Goal: Information Seeking & Learning: Get advice/opinions

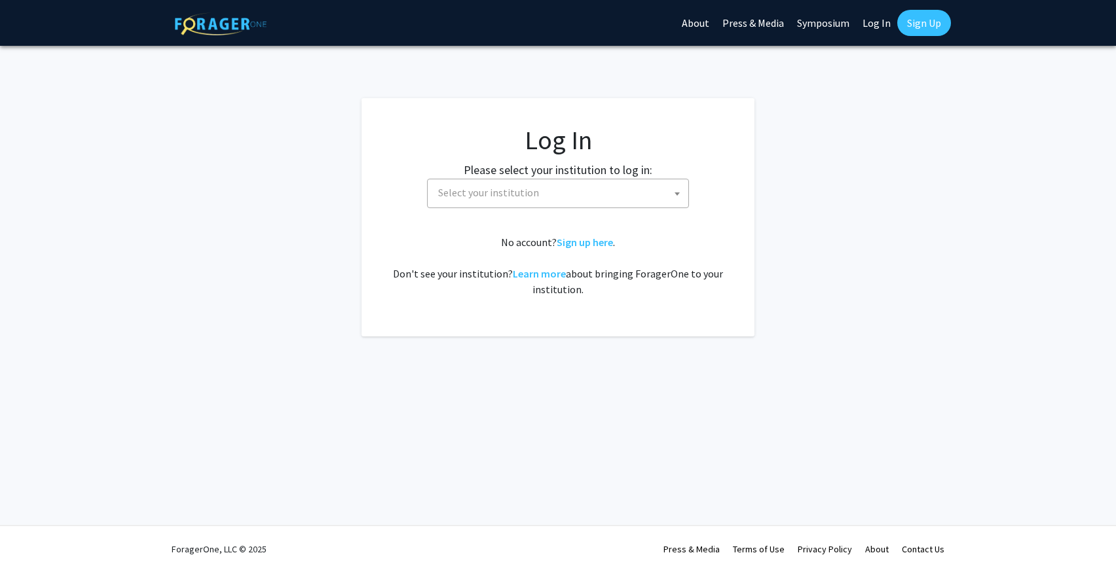
select select
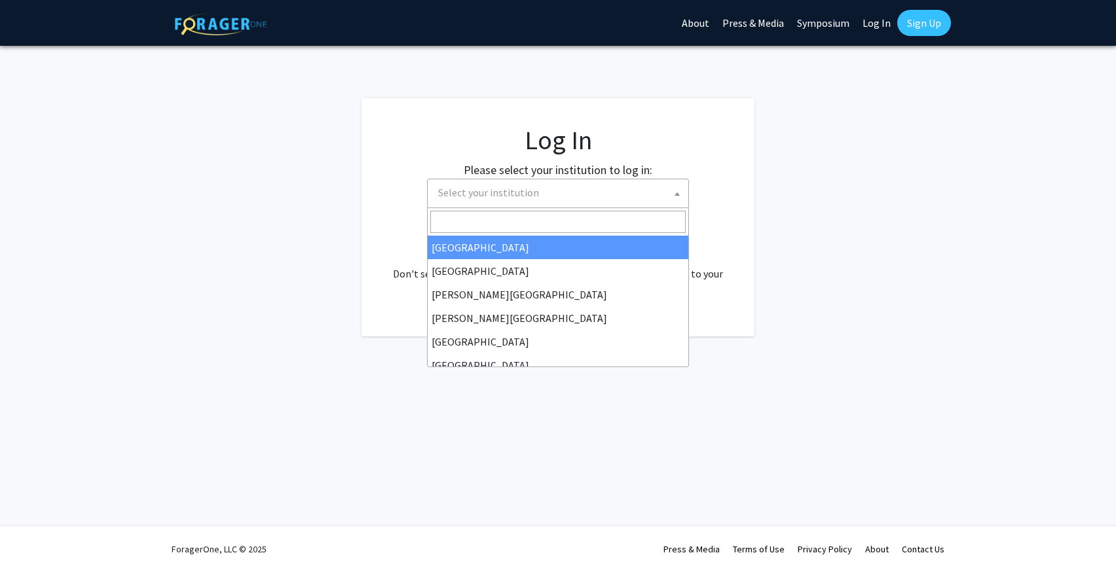
click at [570, 204] on span "Select your institution" at bounding box center [560, 192] width 255 height 27
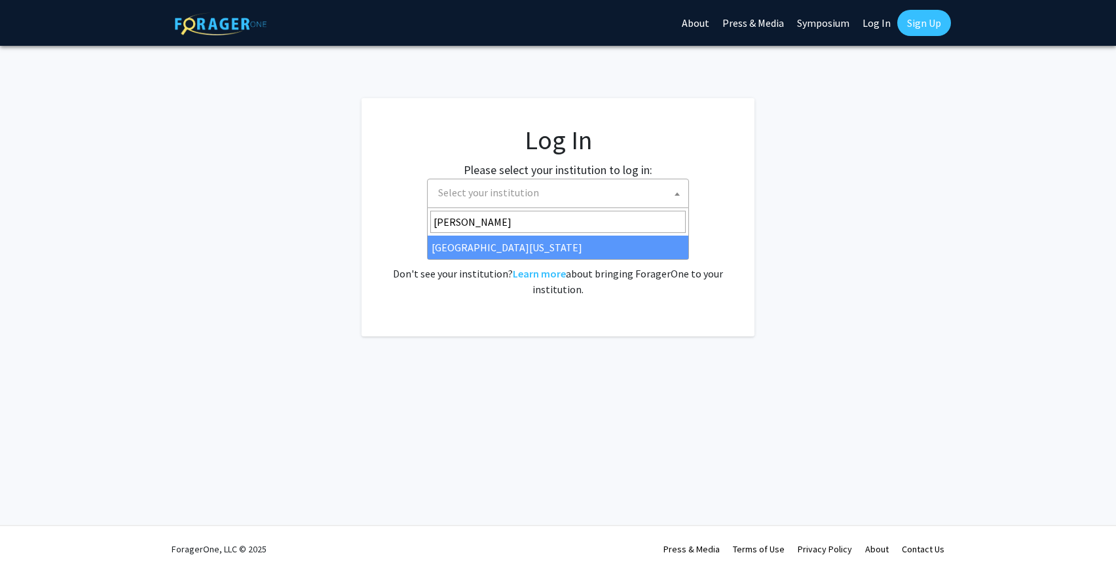
type input "mary"
select select "31"
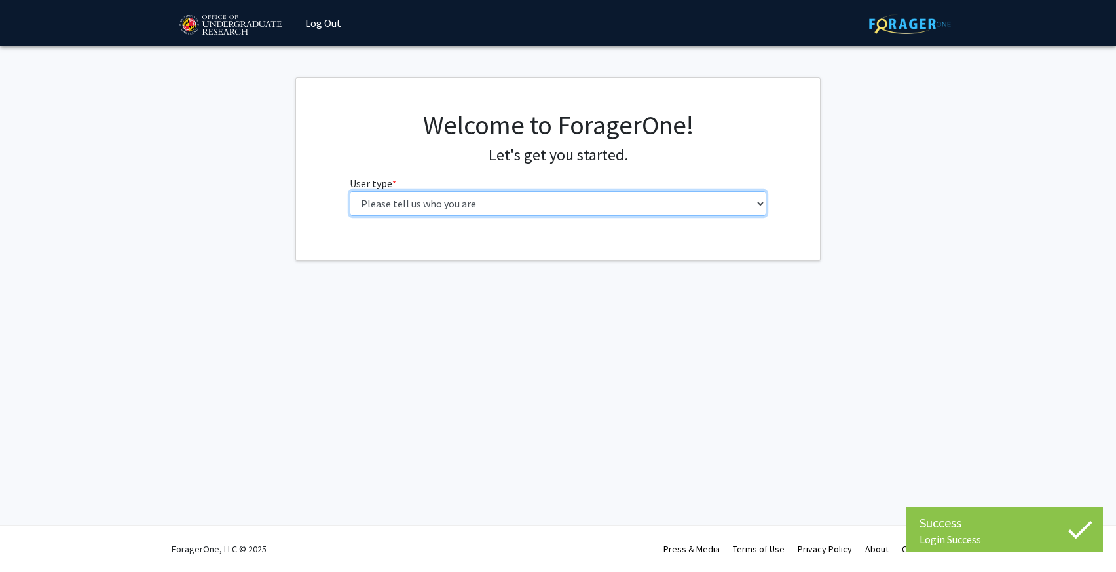
click at [523, 212] on select "Please tell us who you are Undergraduate Student Master's Student Doctoral Cand…" at bounding box center [558, 203] width 417 height 25
select select "1: undergrad"
click at [350, 191] on select "Please tell us who you are Undergraduate Student Master's Student Doctoral Cand…" at bounding box center [558, 203] width 417 height 25
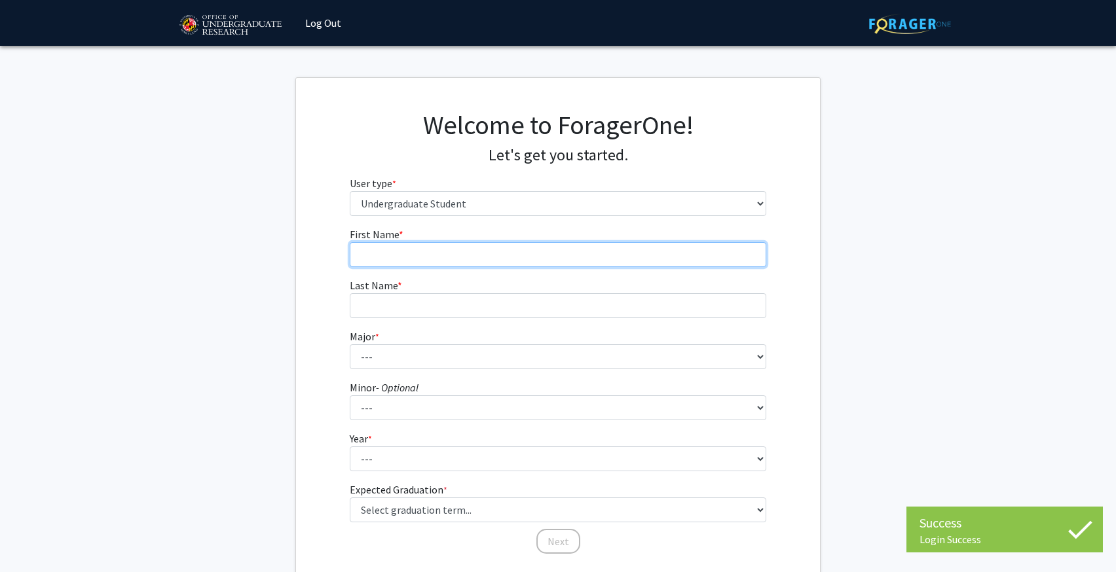
click at [508, 249] on input "First Name * required" at bounding box center [558, 254] width 417 height 25
type input "[PERSON_NAME]"
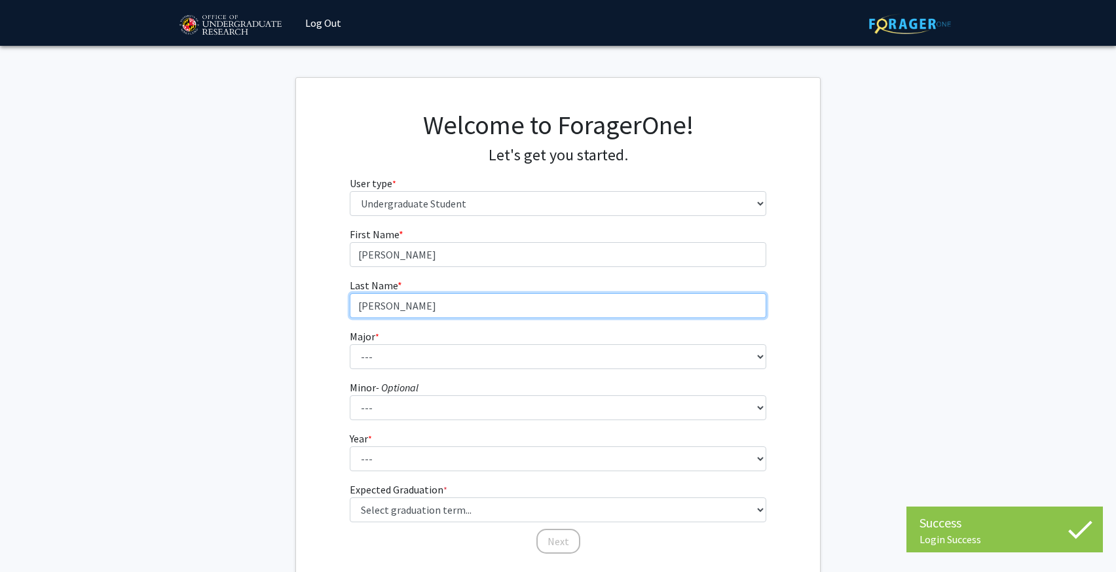
type input "[PERSON_NAME]"
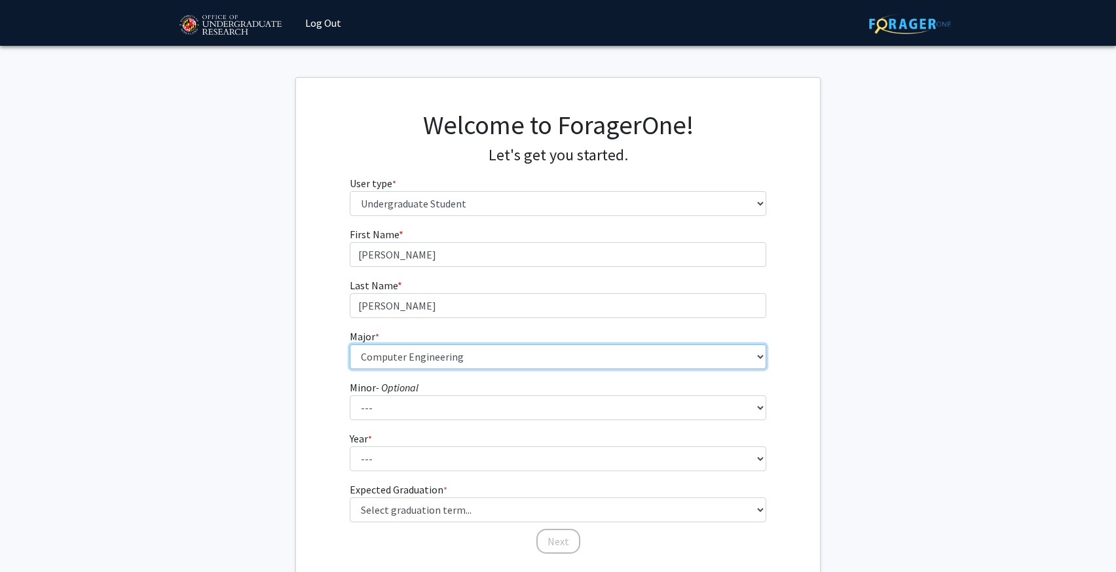
select select "28: 2329"
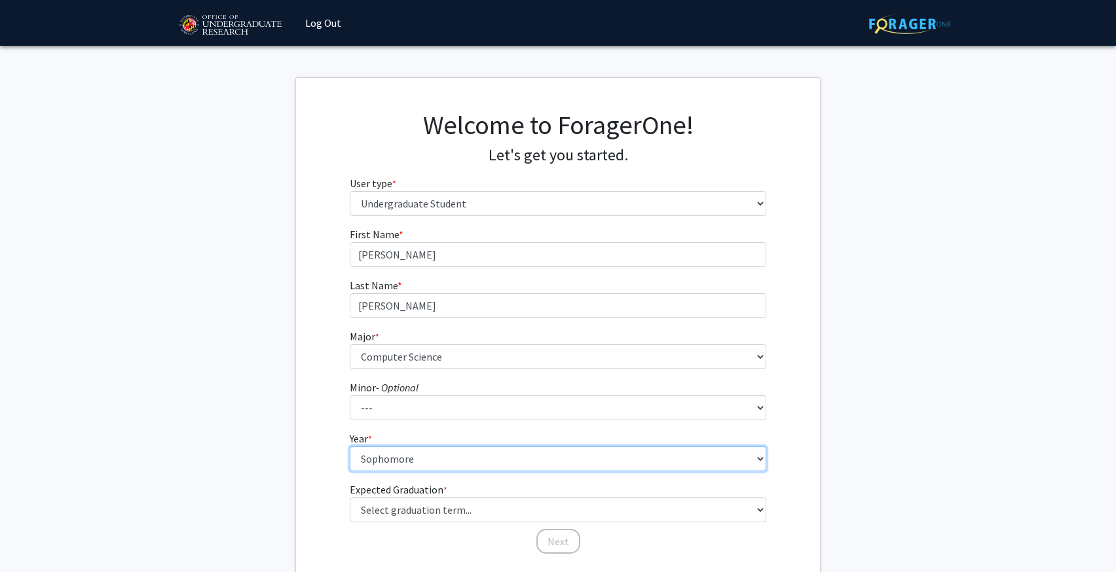
select select "4: senior"
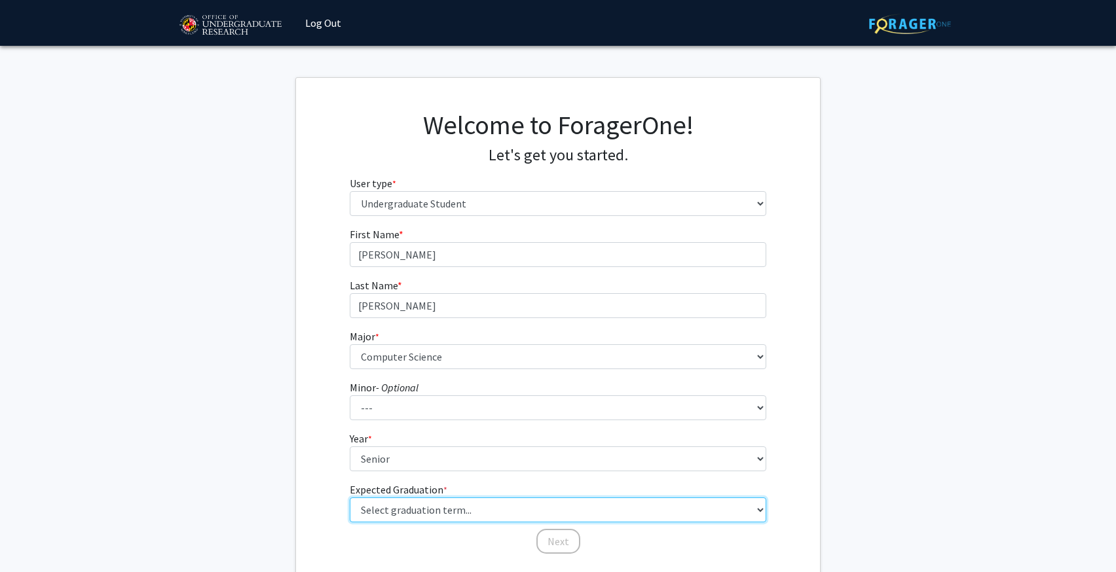
click at [390, 513] on select "Select graduation term... Spring 2025 Summer 2025 Fall 2025 Winter 2025 Spring …" at bounding box center [558, 510] width 417 height 25
select select "5: spring_2026"
click at [350, 498] on select "Select graduation term... Spring 2025 Summer 2025 Fall 2025 Winter 2025 Spring …" at bounding box center [558, 510] width 417 height 25
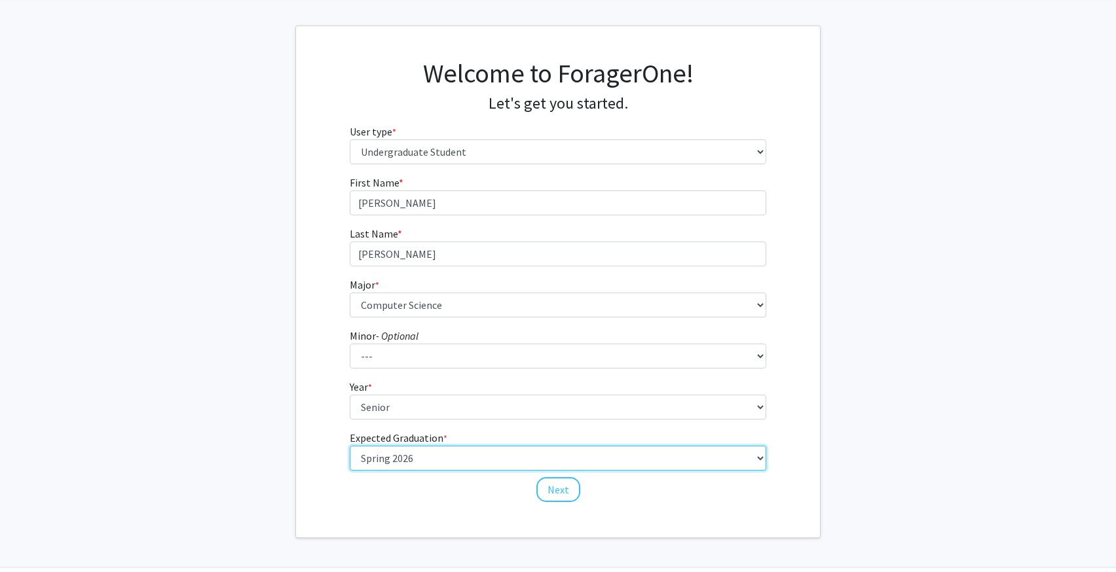
scroll to position [58, 0]
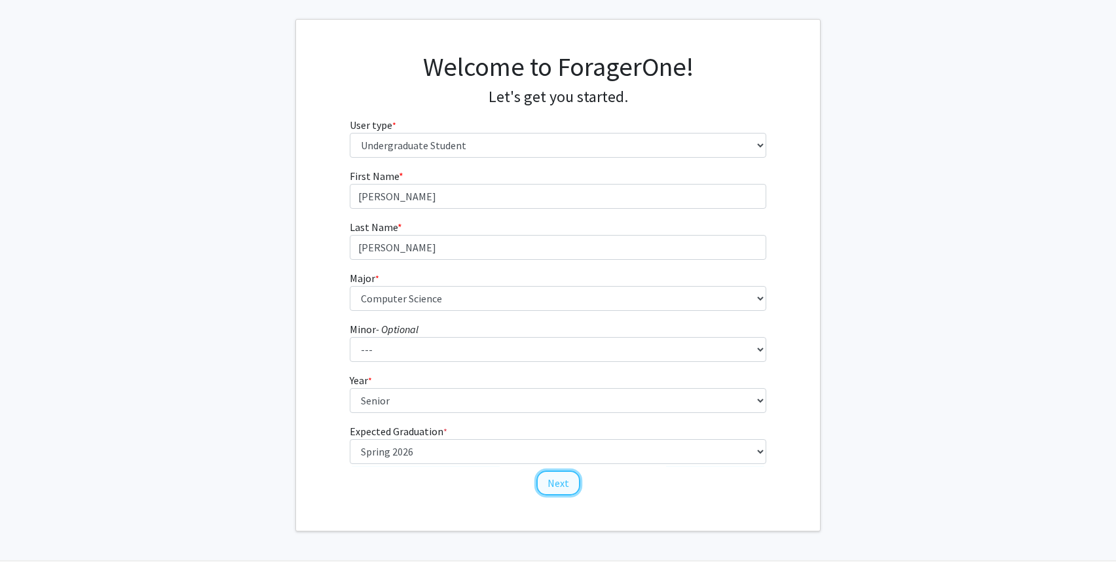
click at [560, 485] on button "Next" at bounding box center [558, 483] width 44 height 25
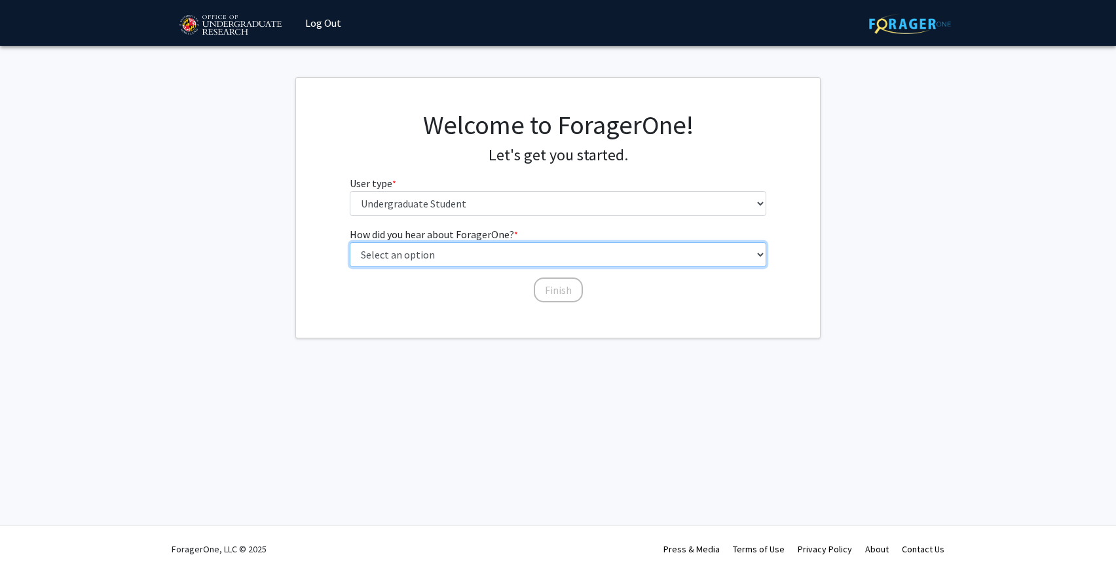
click at [532, 244] on select "Select an option Peer/student recommendation Faculty/staff recommendation Unive…" at bounding box center [558, 254] width 417 height 25
select select "2: faculty_recommendation"
click at [350, 242] on select "Select an option Peer/student recommendation Faculty/staff recommendation Unive…" at bounding box center [558, 254] width 417 height 25
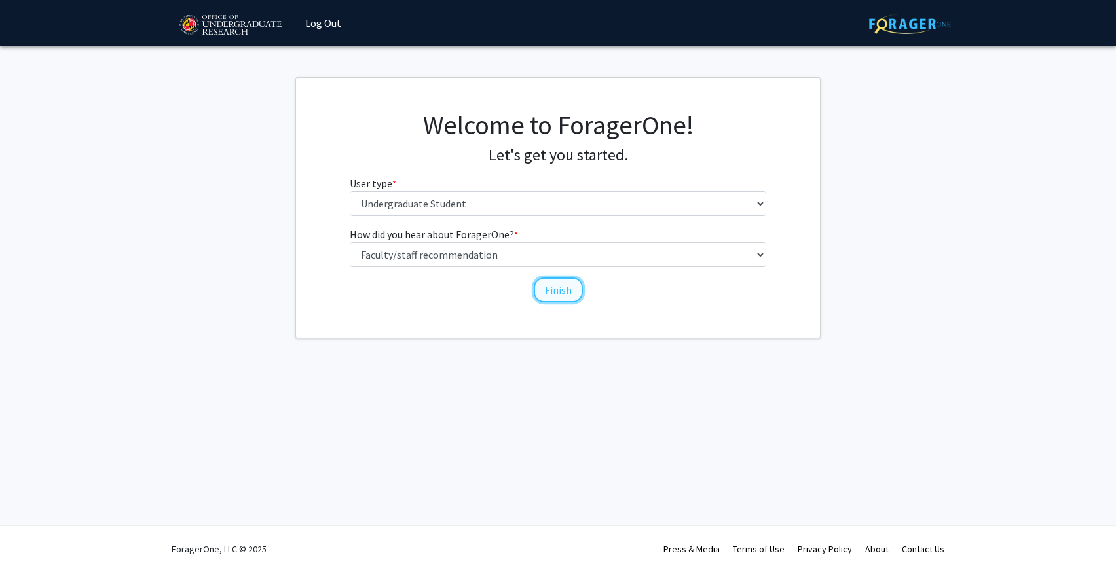
click at [555, 297] on button "Finish" at bounding box center [558, 290] width 49 height 25
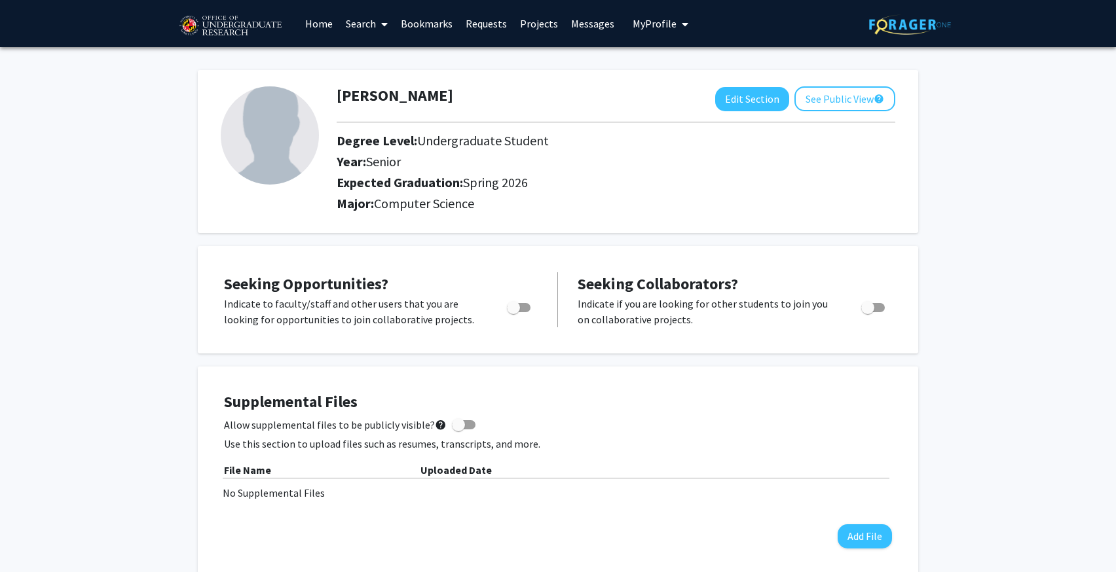
click at [371, 27] on link "Search" at bounding box center [366, 24] width 55 height 46
click at [299, 222] on div "[PERSON_NAME] Edit Section See Public View help Degree Level: Undergraduate Stu…" at bounding box center [558, 151] width 720 height 163
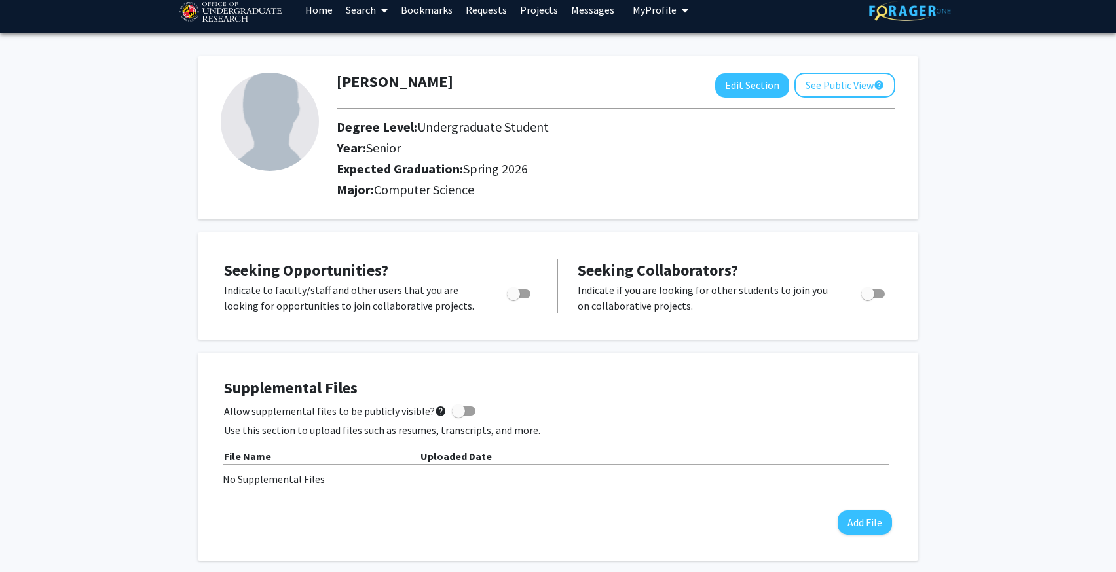
scroll to position [13, 0]
click at [534, 287] on div "Toggle" at bounding box center [520, 293] width 36 height 20
click at [512, 300] on span "Toggle" at bounding box center [513, 294] width 13 height 13
click at [513, 300] on input "Are you actively seeking opportunities?" at bounding box center [513, 299] width 1 height 1
checkbox input "true"
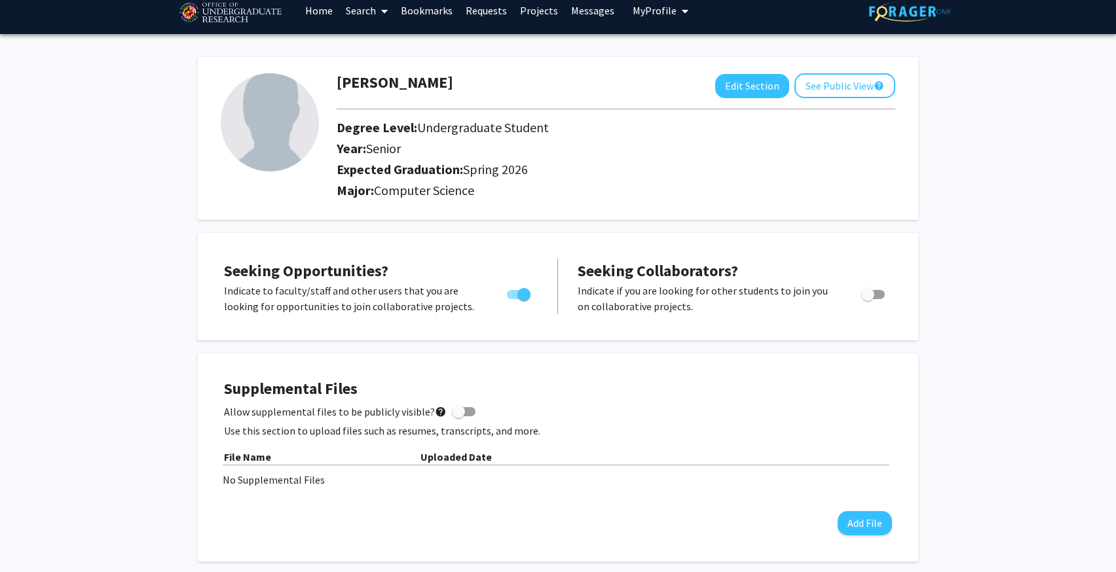
scroll to position [0, 0]
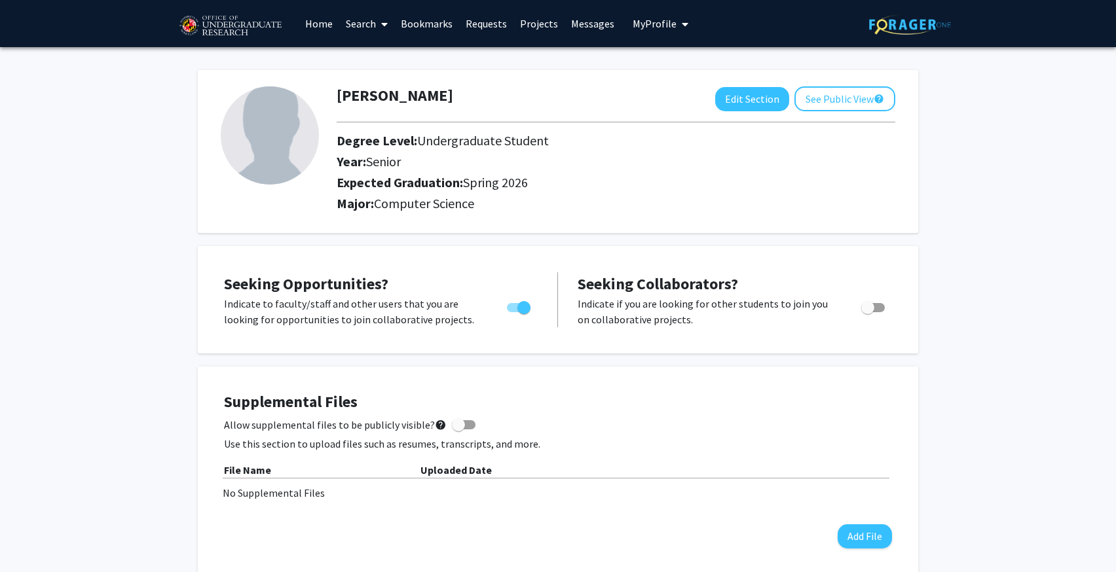
click at [346, 30] on link "Search" at bounding box center [366, 24] width 55 height 46
click at [363, 79] on span "Students" at bounding box center [379, 86] width 80 height 26
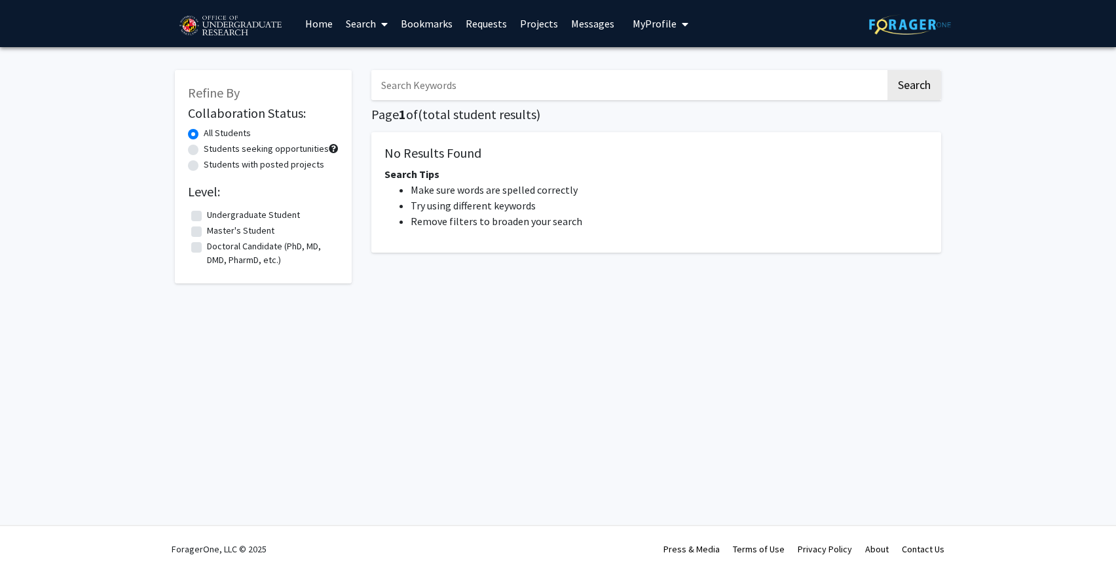
click at [339, 17] on link "Search" at bounding box center [366, 24] width 55 height 46
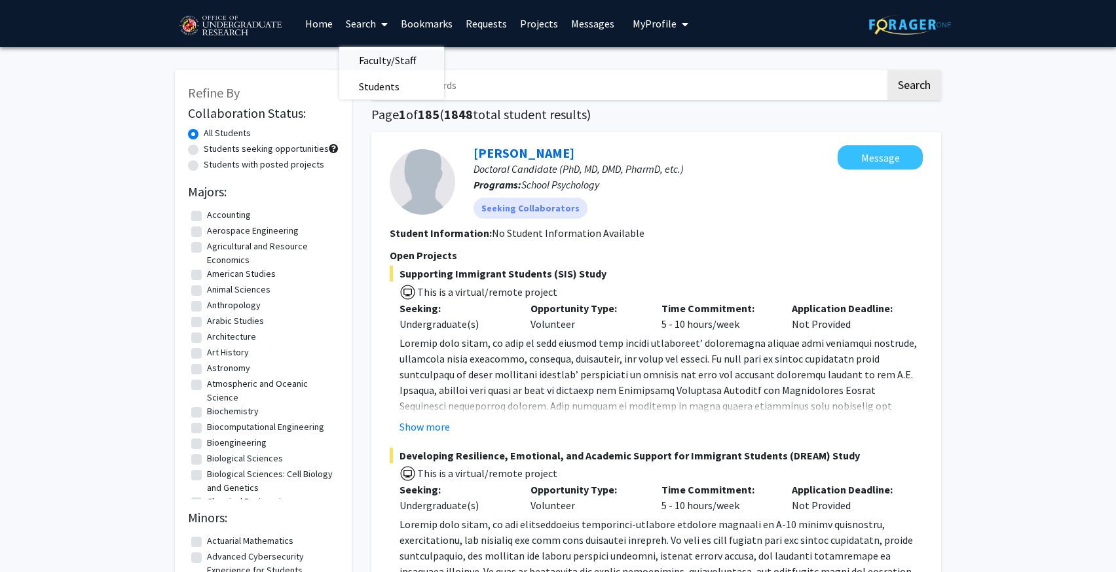
click at [361, 54] on span "Faculty/Staff" at bounding box center [387, 60] width 96 height 26
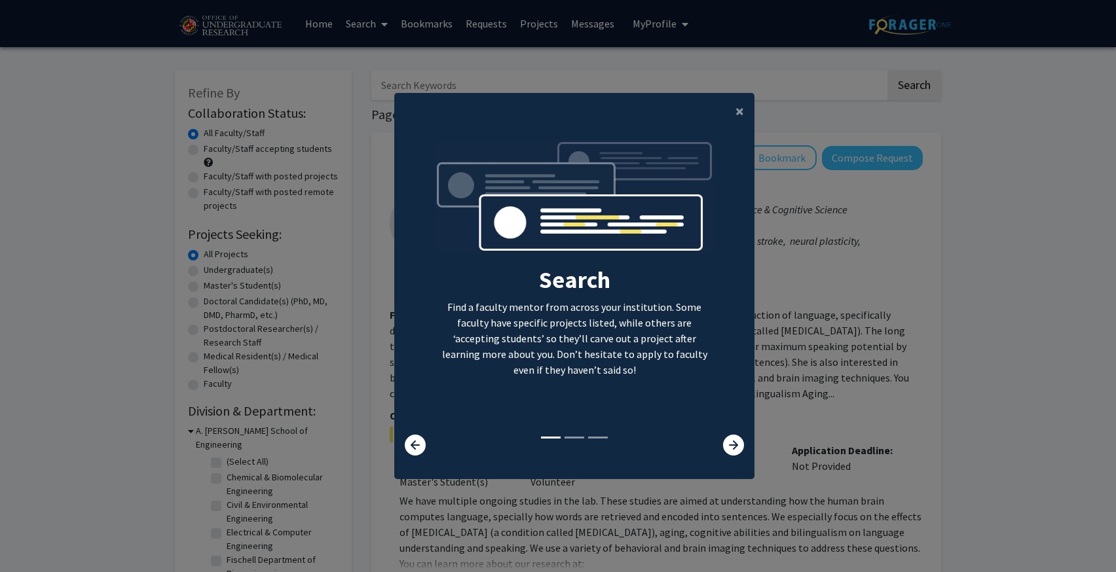
click at [360, 52] on modal-container "× Search Find a faculty mentor from across your institution. Some faculty have …" at bounding box center [558, 286] width 1116 height 572
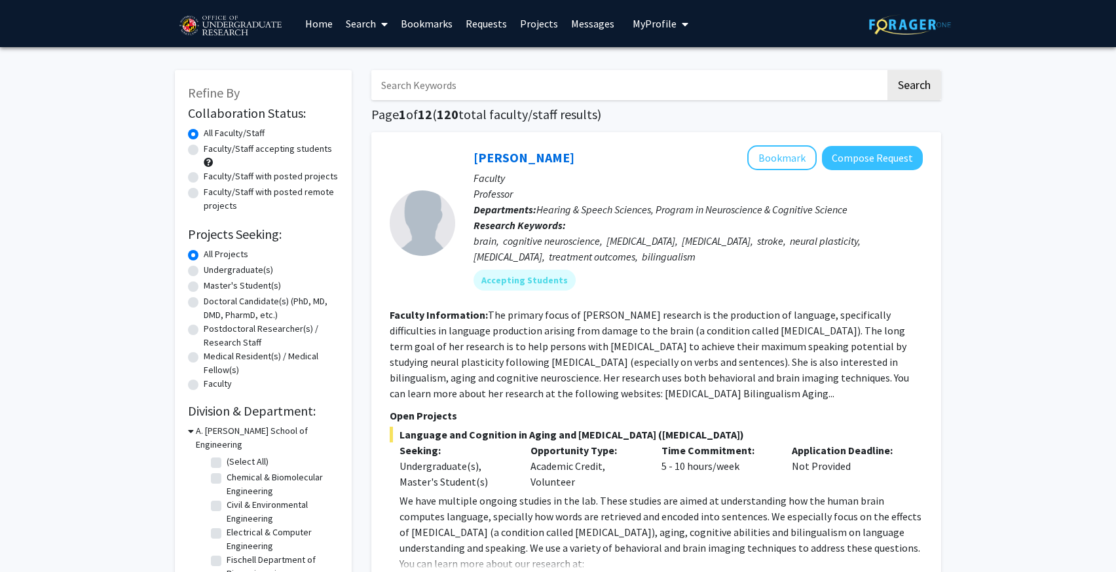
click at [325, 29] on link "Home" at bounding box center [319, 24] width 41 height 46
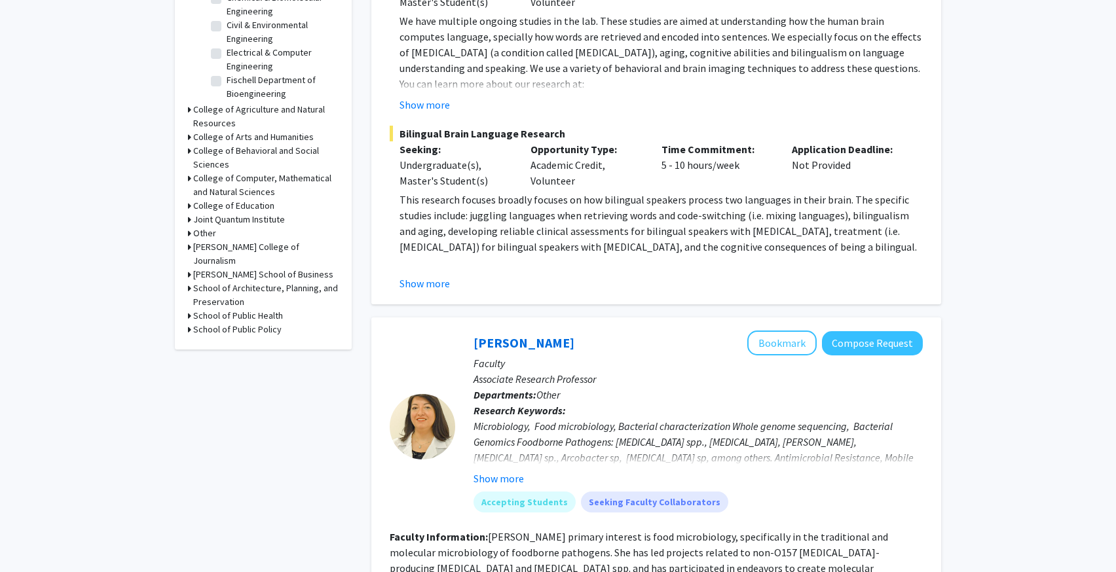
scroll to position [454, 0]
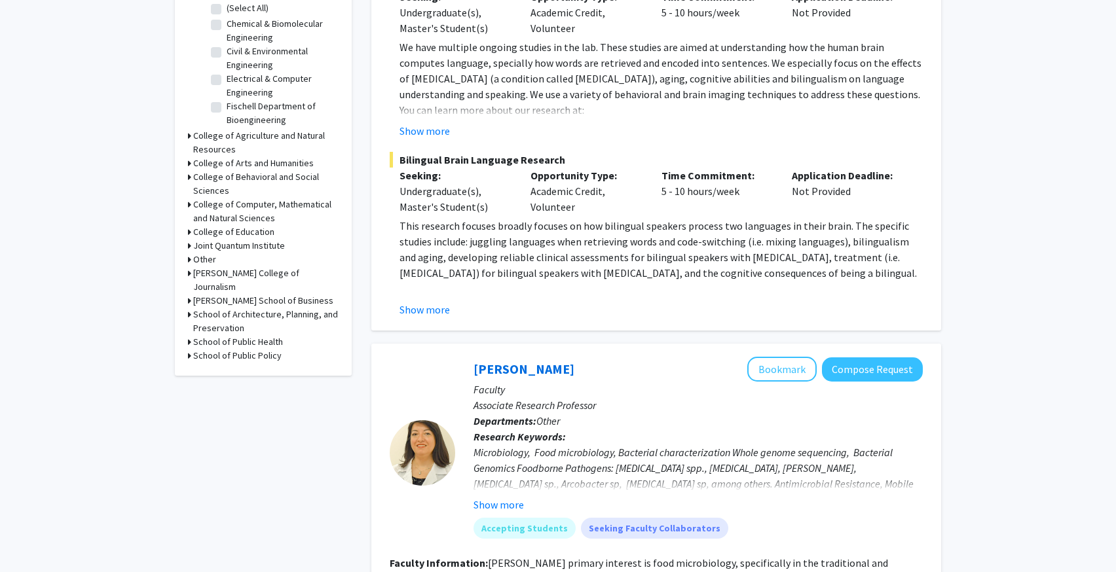
click at [218, 170] on h3 "College of Behavioral and Social Sciences" at bounding box center [265, 183] width 145 height 27
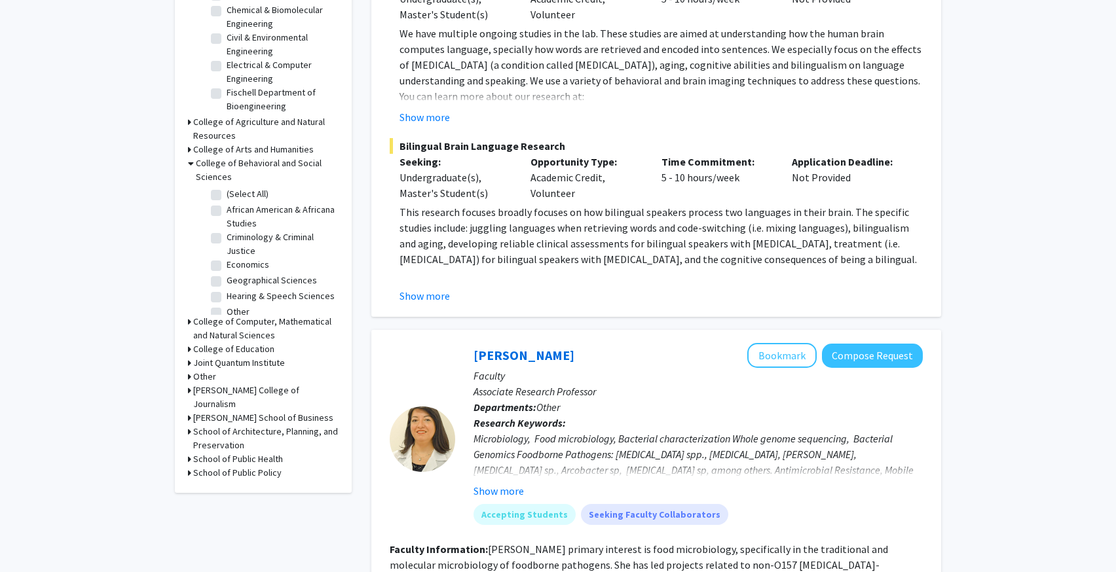
scroll to position [495, 0]
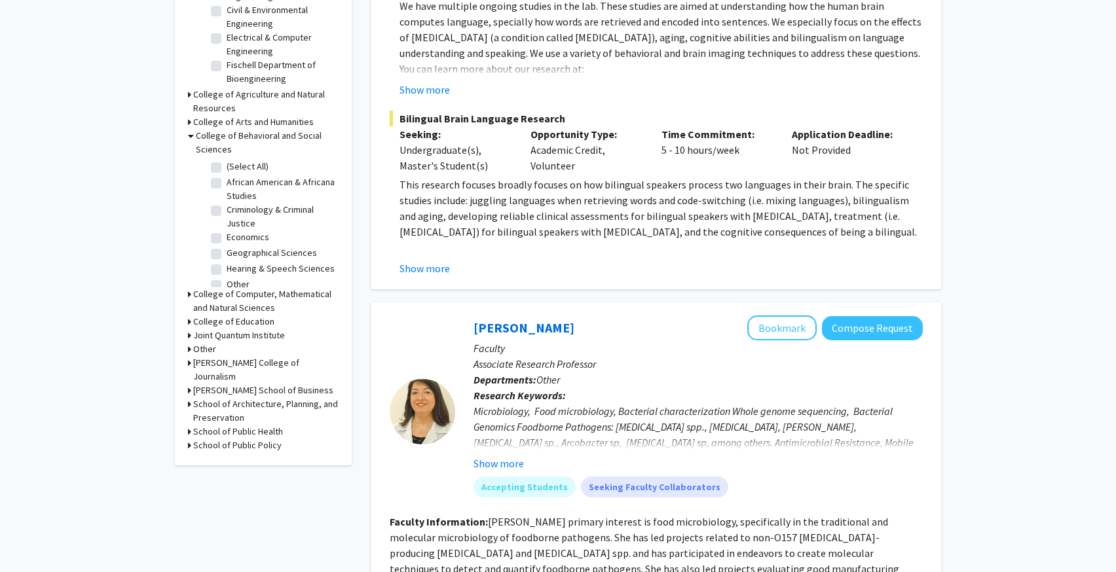
click at [209, 293] on h3 "College of Computer, Mathematical and Natural Sciences" at bounding box center [265, 300] width 145 height 27
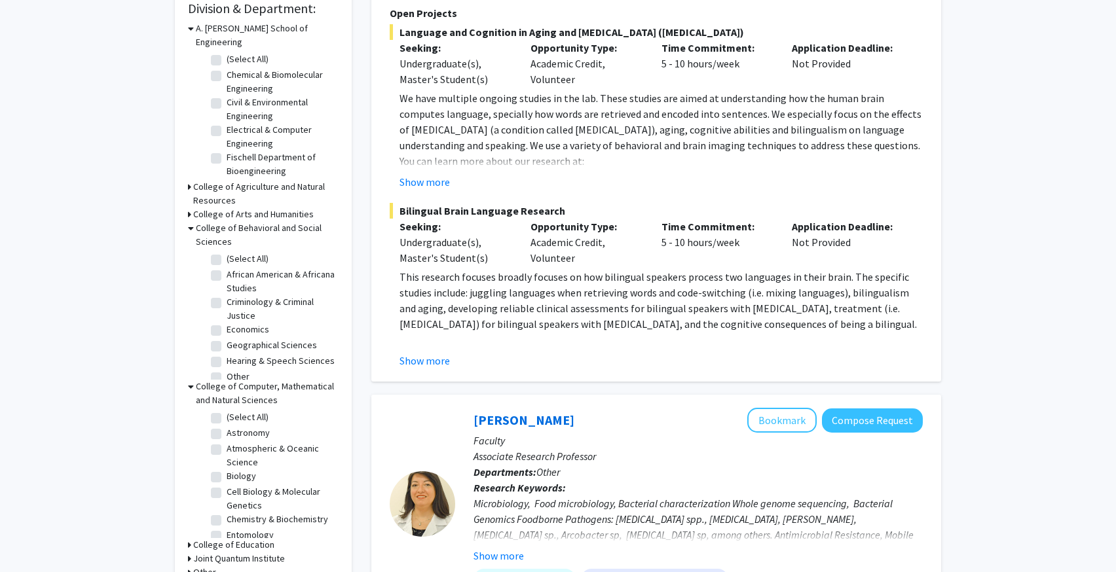
scroll to position [0, 0]
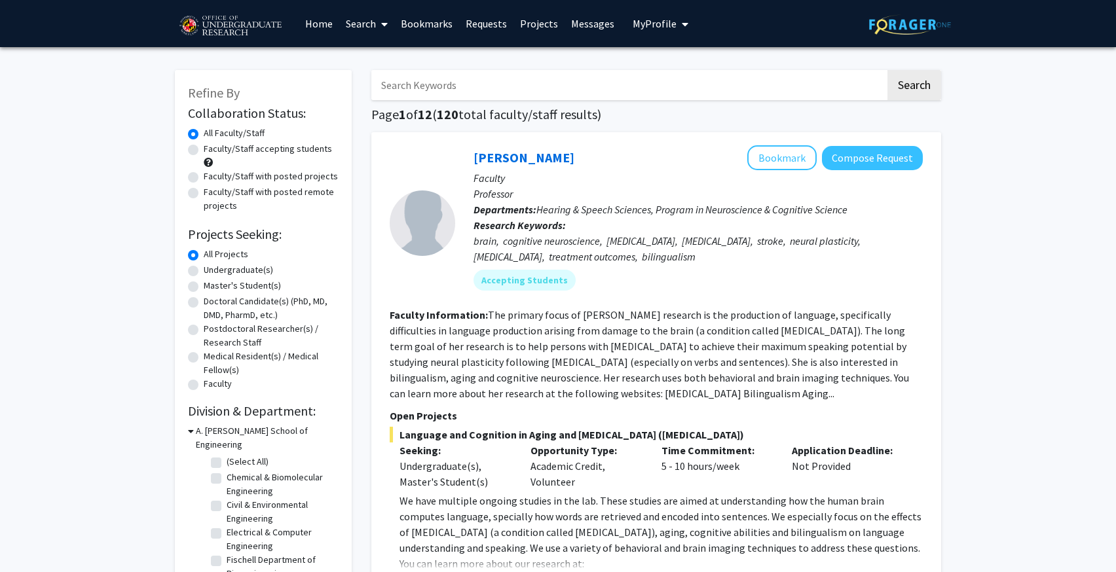
click at [253, 150] on label "Faculty/Staff accepting students" at bounding box center [268, 149] width 128 height 14
click at [212, 150] on input "Faculty/Staff accepting students" at bounding box center [208, 146] width 9 height 9
radio input "true"
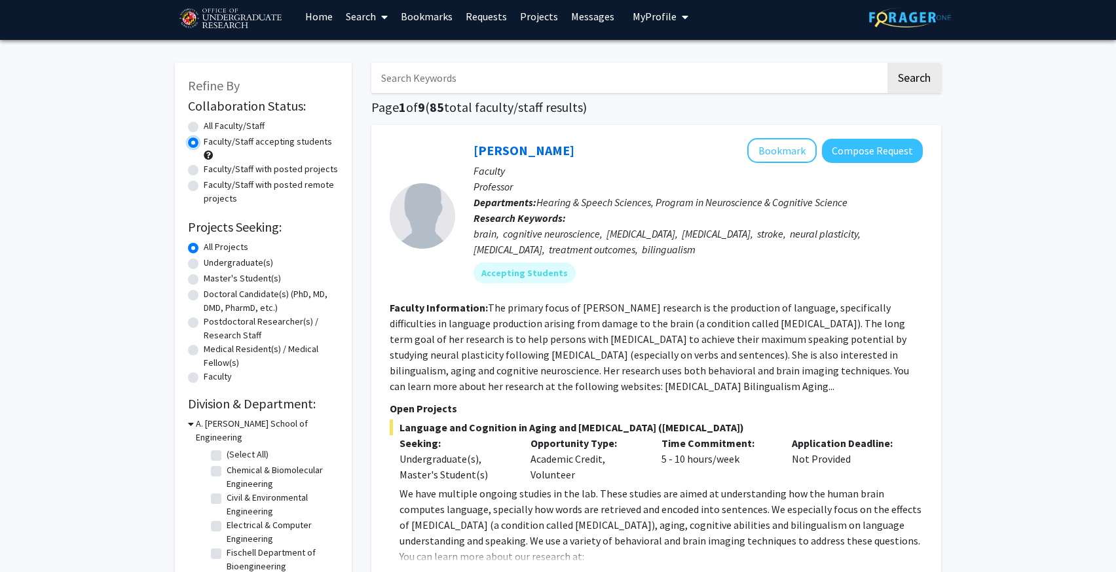
scroll to position [13, 0]
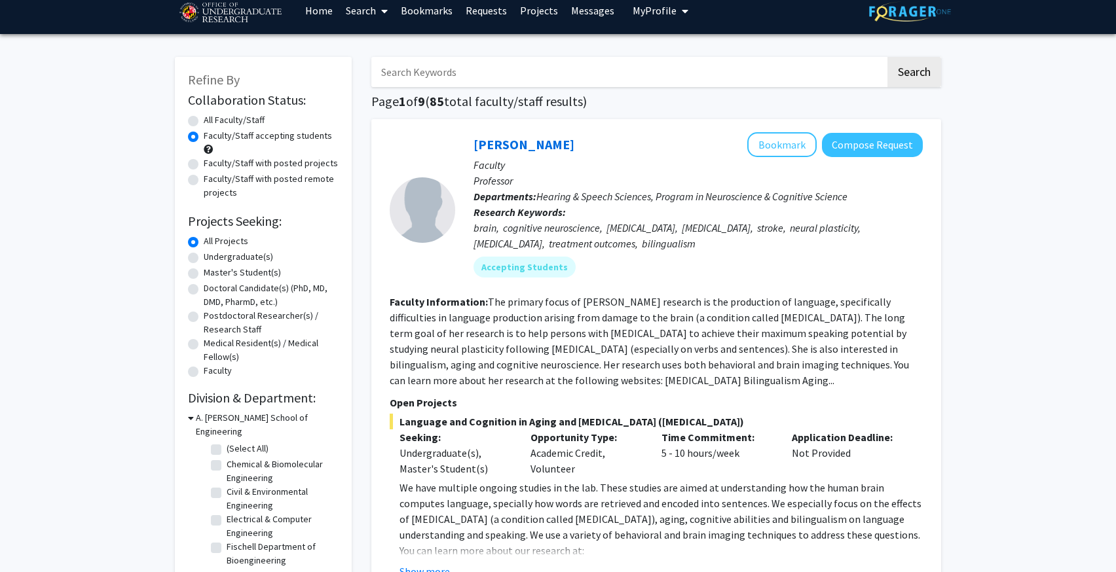
click at [196, 251] on div "Undergraduate(s)" at bounding box center [263, 258] width 151 height 16
click at [204, 262] on label "Undergraduate(s)" at bounding box center [238, 257] width 69 height 14
click at [204, 259] on input "Undergraduate(s)" at bounding box center [208, 254] width 9 height 9
radio input "true"
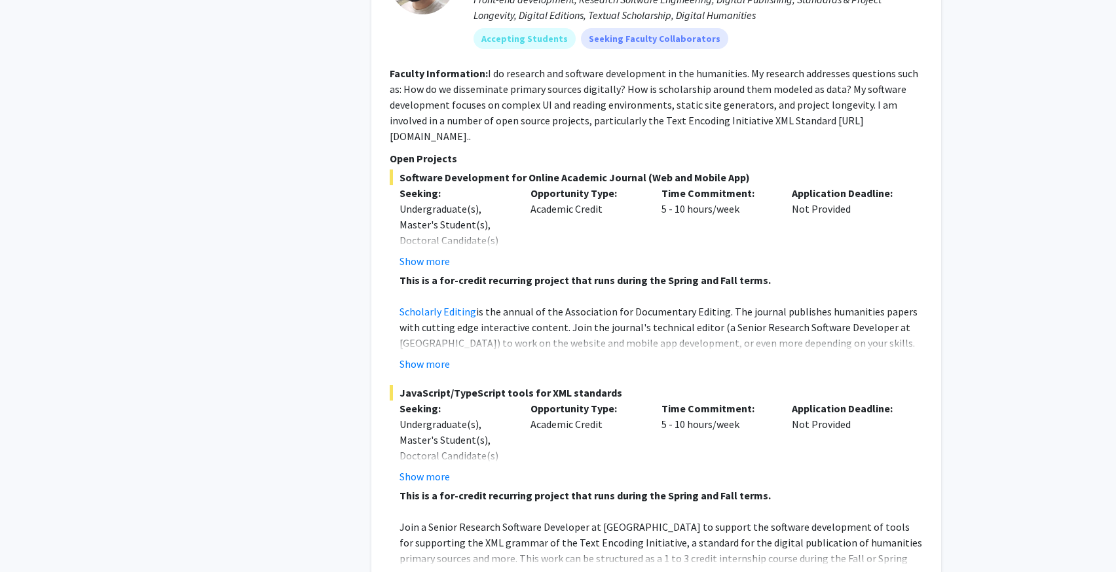
scroll to position [2624, 0]
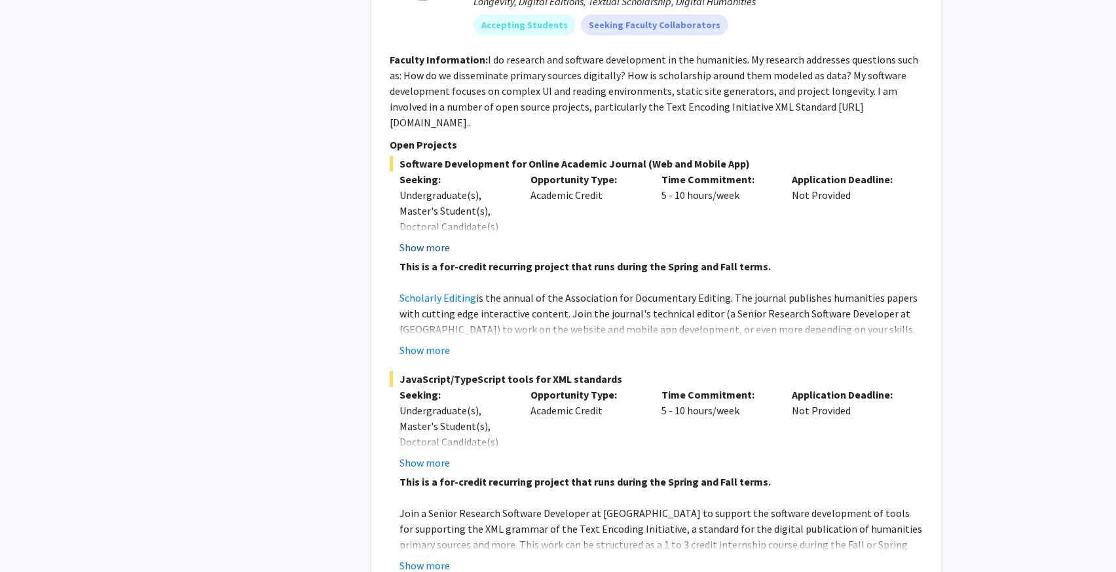
click at [414, 240] on button "Show more" at bounding box center [424, 248] width 50 height 16
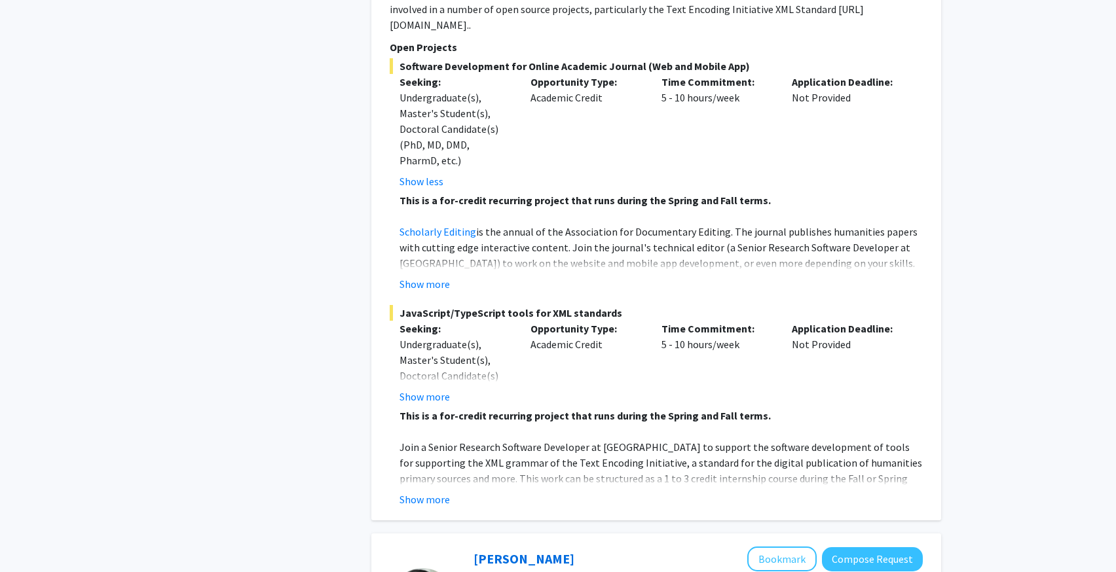
scroll to position [2773, 0]
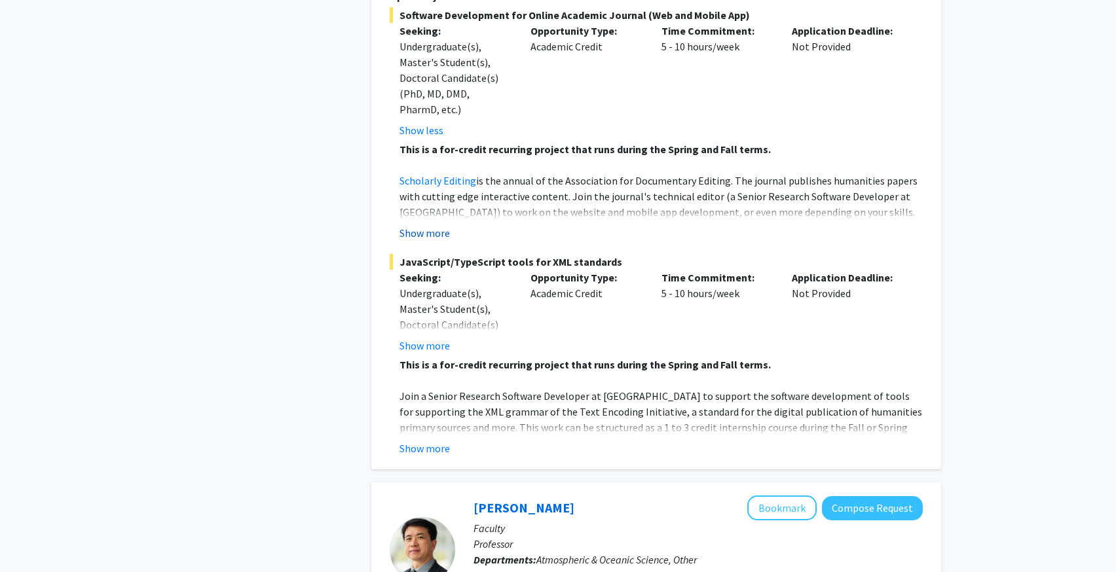
click at [447, 225] on button "Show more" at bounding box center [424, 233] width 50 height 16
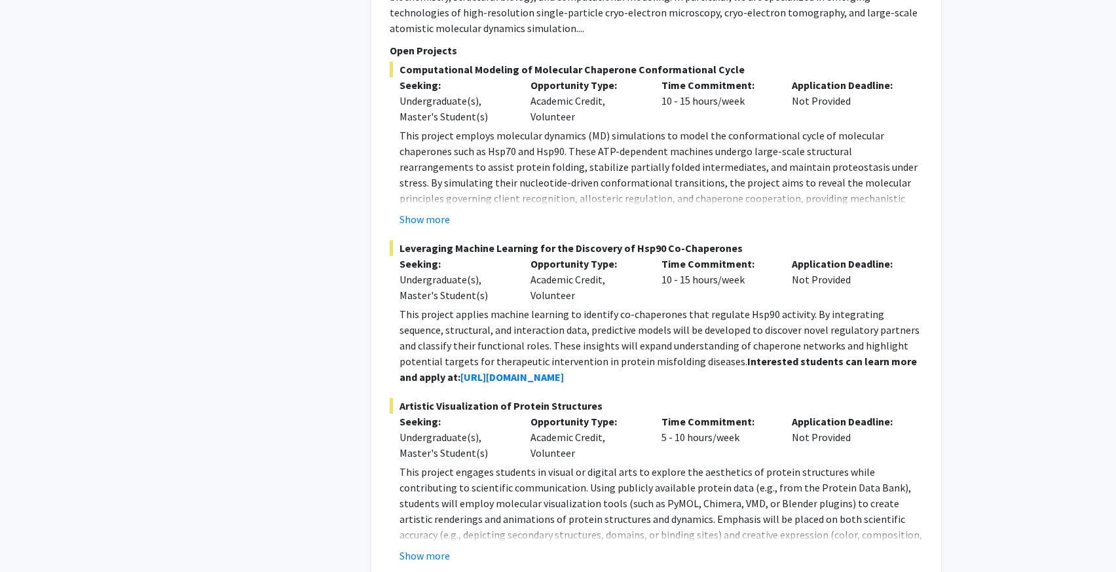
scroll to position [6467, 0]
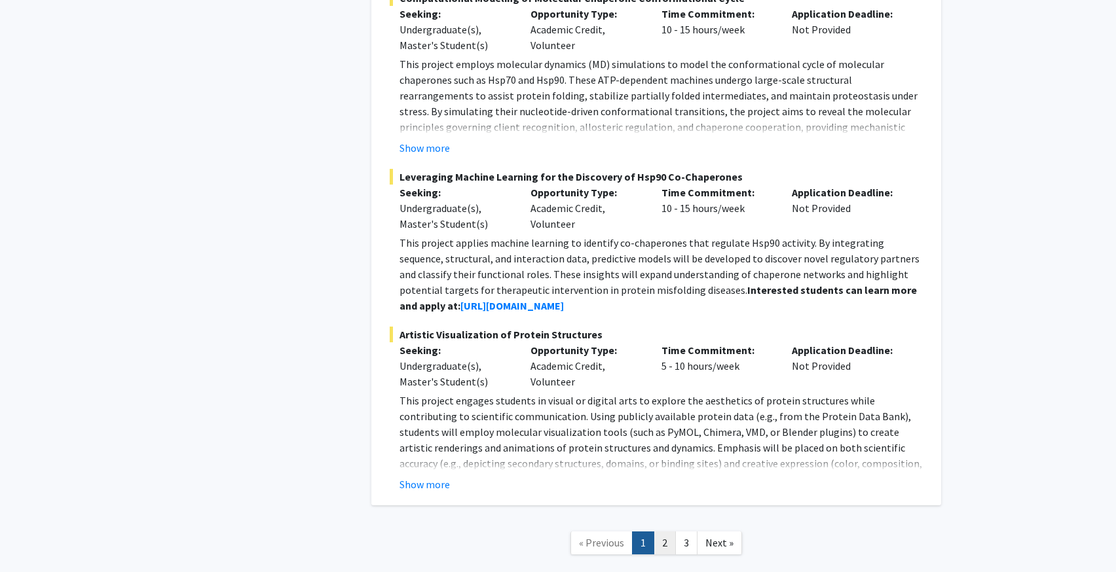
click at [667, 532] on link "2" at bounding box center [664, 543] width 22 height 23
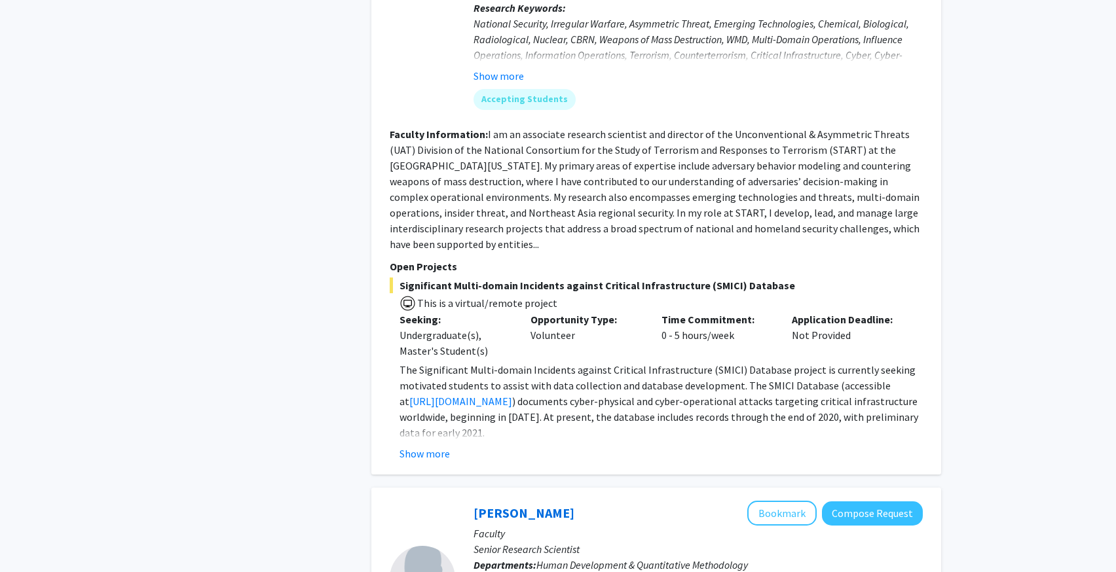
scroll to position [2216, 0]
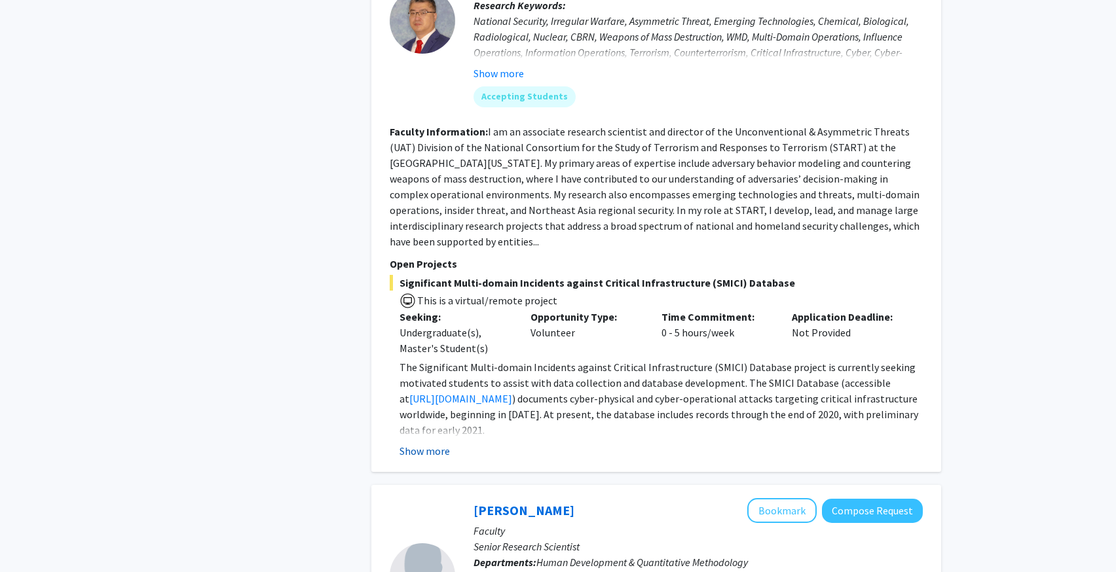
click at [441, 443] on button "Show more" at bounding box center [424, 451] width 50 height 16
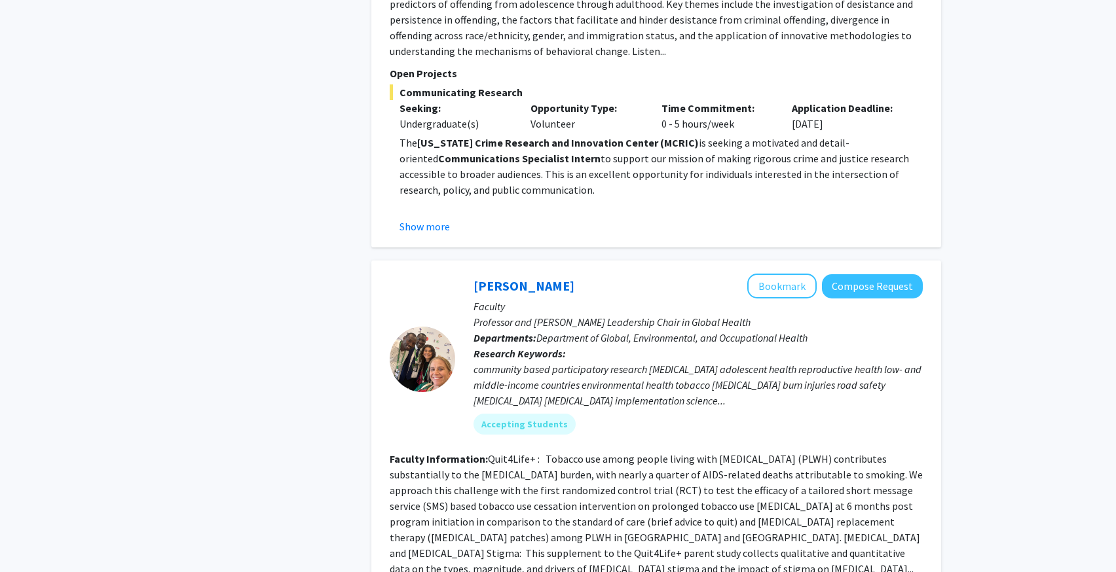
scroll to position [4824, 0]
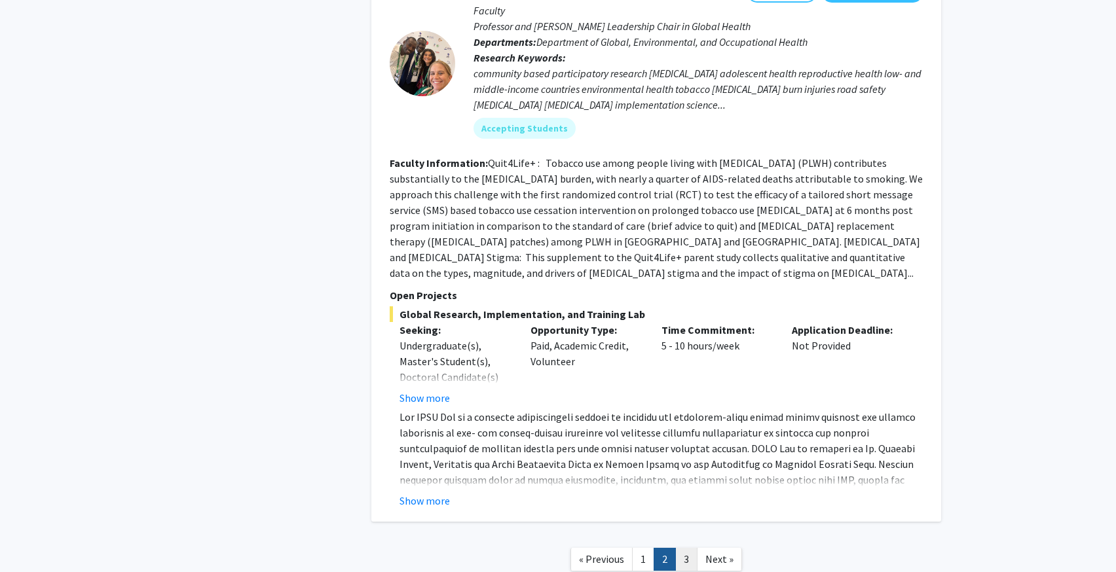
click at [685, 548] on link "3" at bounding box center [686, 559] width 22 height 23
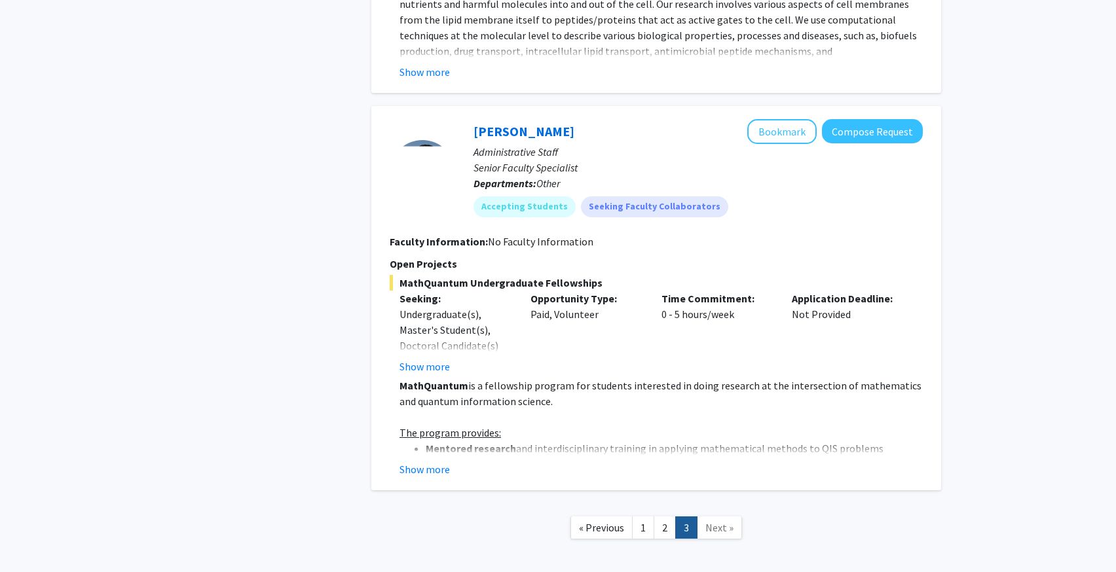
scroll to position [2362, 0]
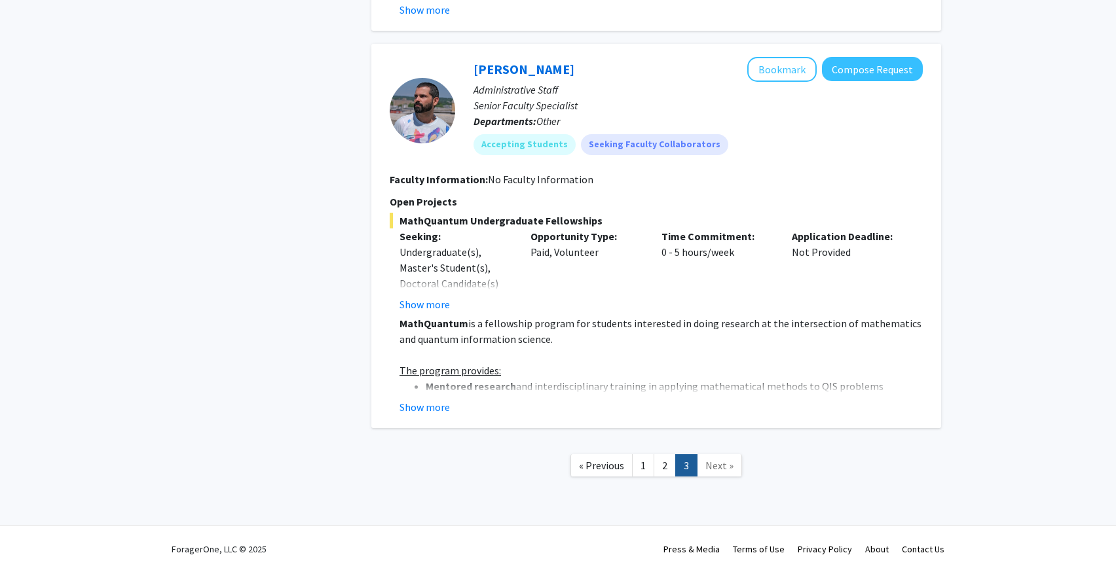
click at [397, 399] on fg-read-more "MathQuantum is a fellowship program for students interested in doing research a…" at bounding box center [656, 366] width 533 height 100
click at [407, 399] on button "Show more" at bounding box center [424, 407] width 50 height 16
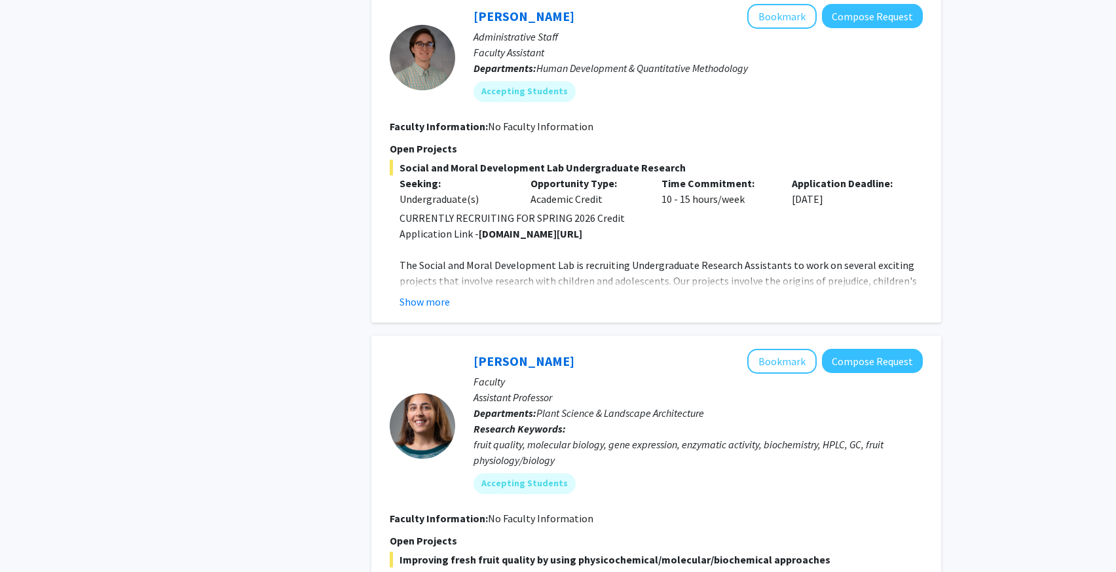
scroll to position [866, 0]
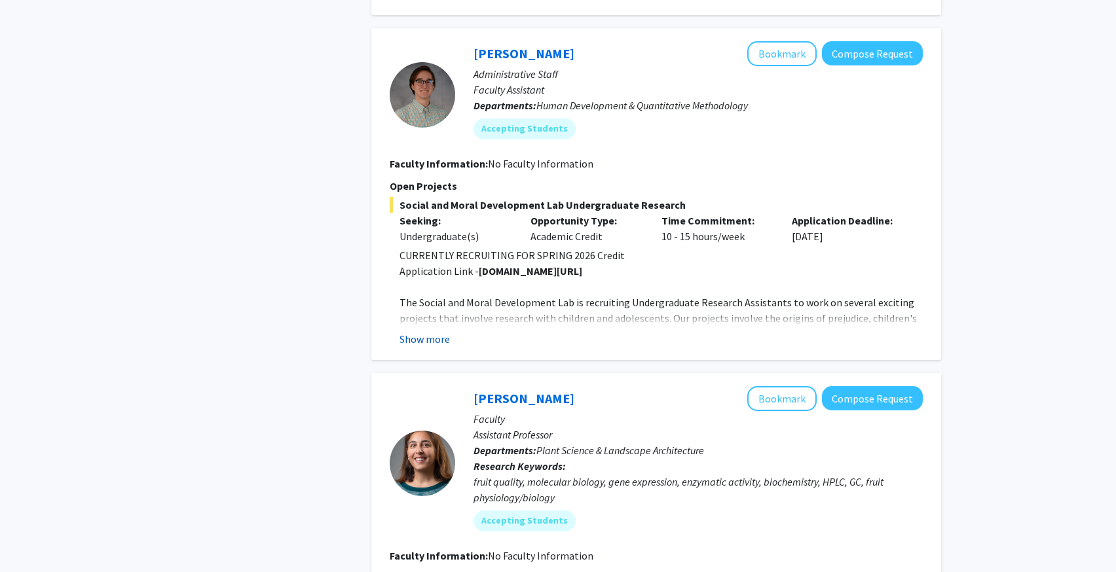
click at [407, 340] on button "Show more" at bounding box center [424, 339] width 50 height 16
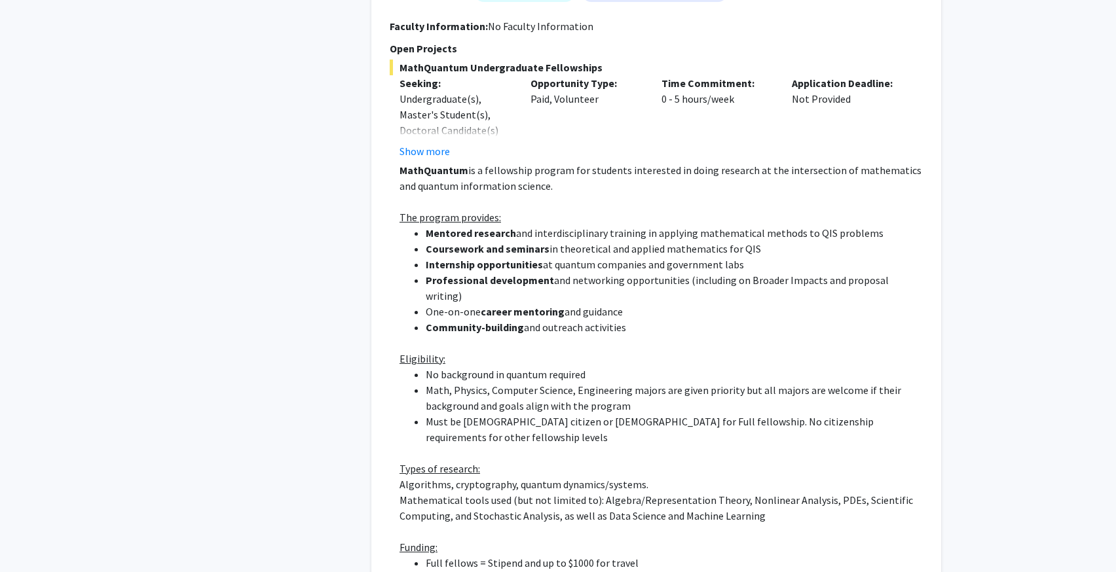
scroll to position [2657, 0]
